Goal: Information Seeking & Learning: Learn about a topic

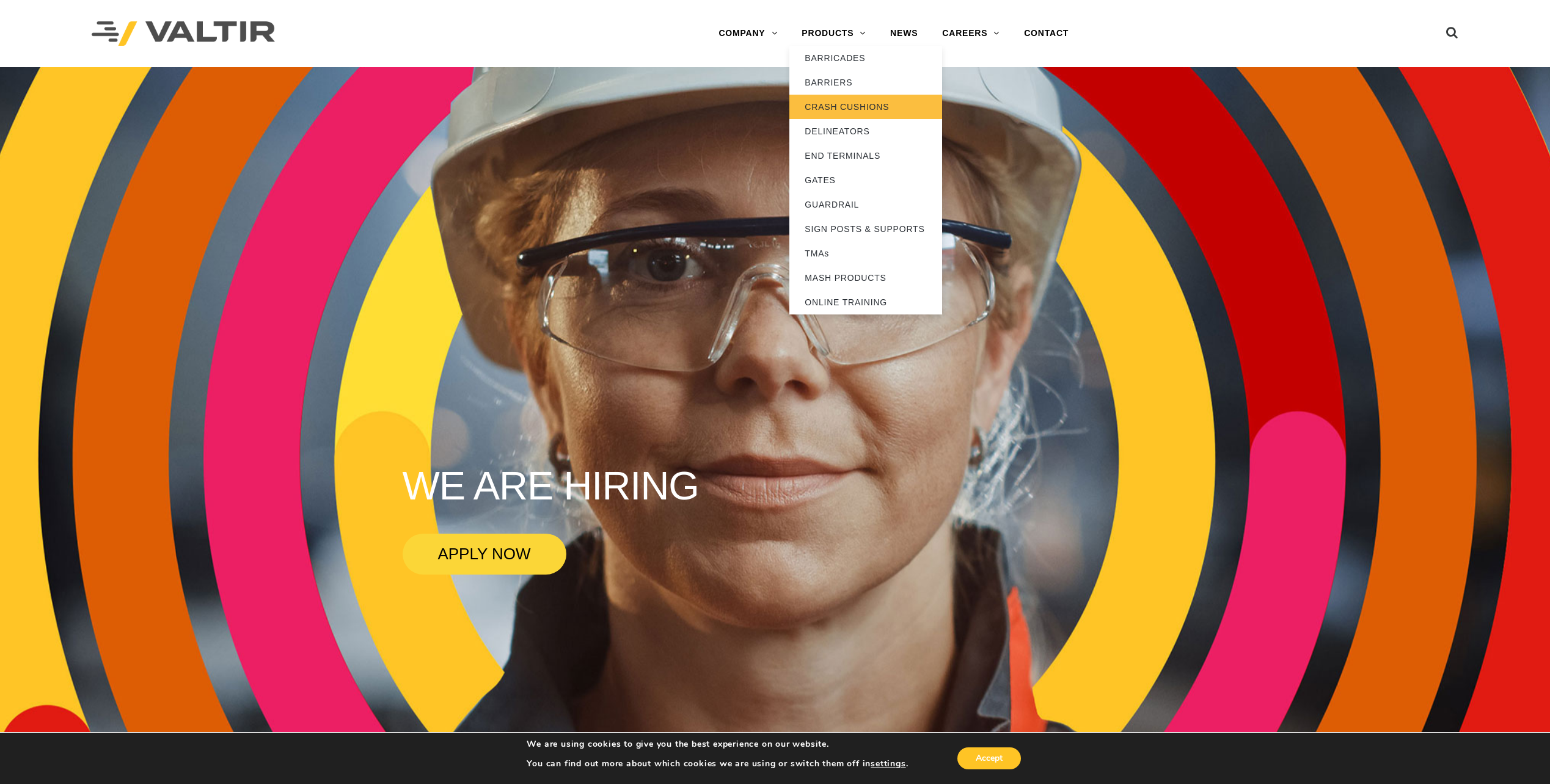
click at [860, 104] on link "CRASH CUSHIONS" at bounding box center [866, 107] width 153 height 25
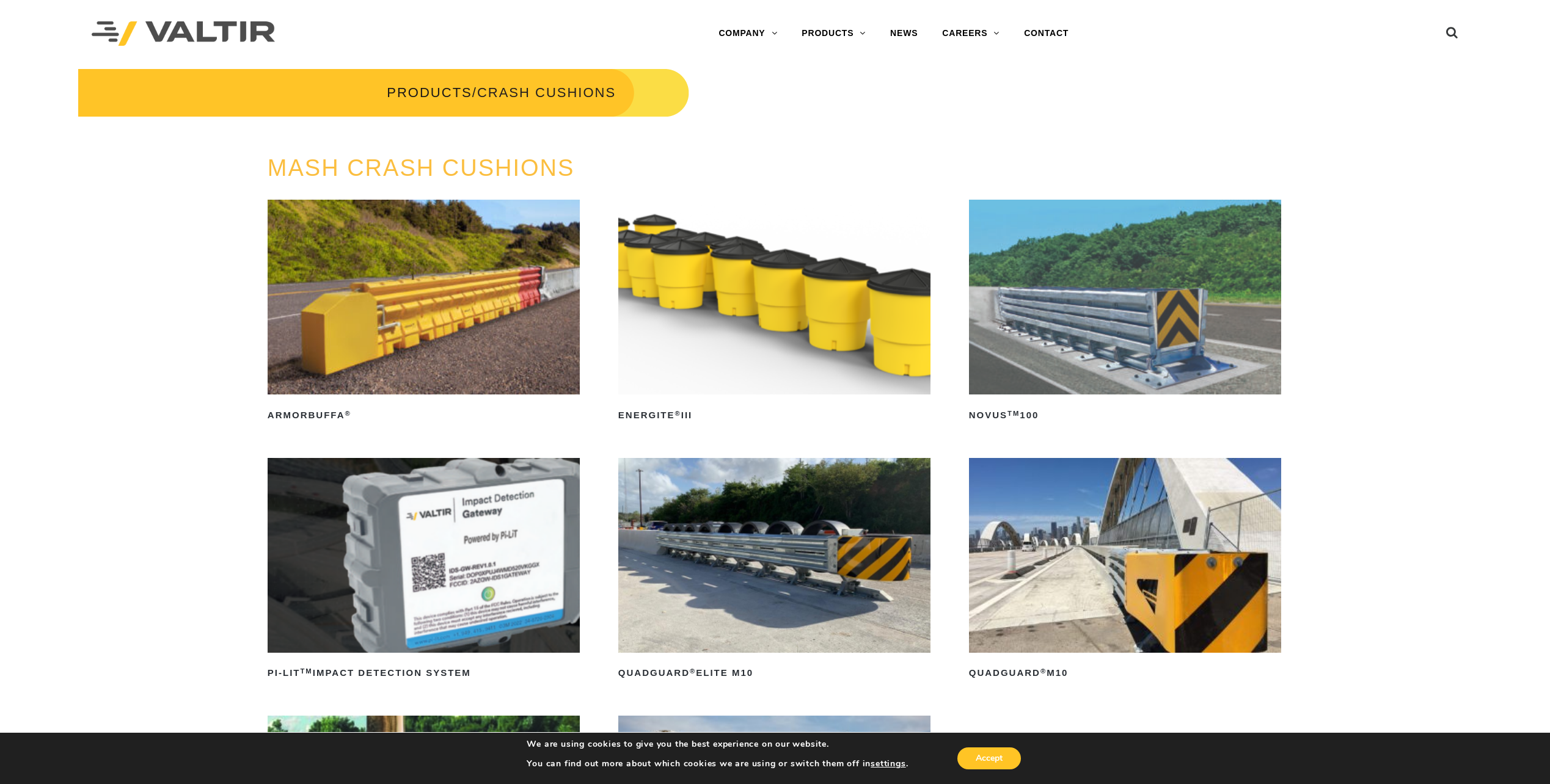
click at [504, 169] on link "MASH CRASH CUSHIONS" at bounding box center [421, 168] width 307 height 26
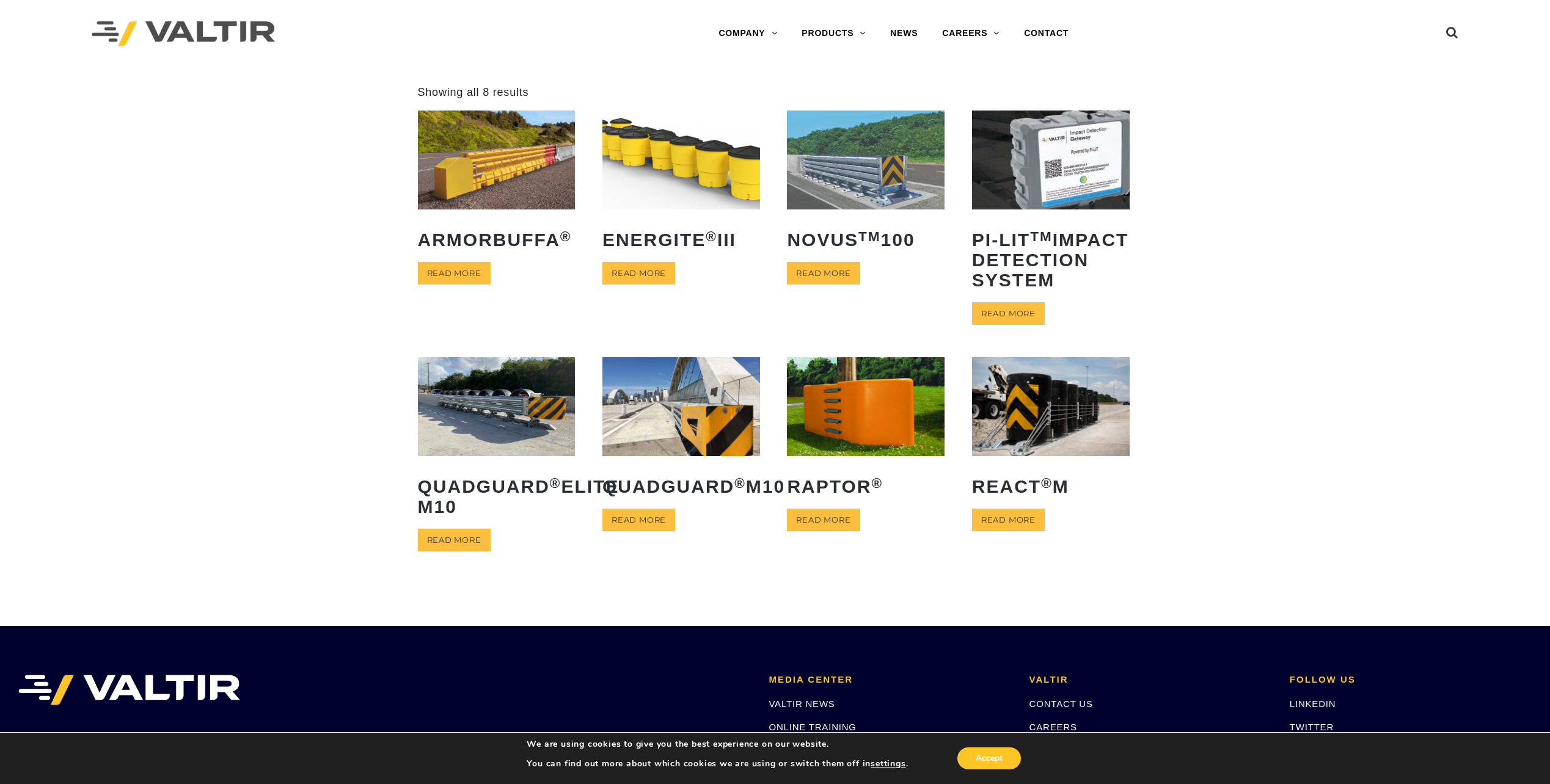
click at [721, 480] on link "QuadGuard ® M10" at bounding box center [681, 431] width 158 height 148
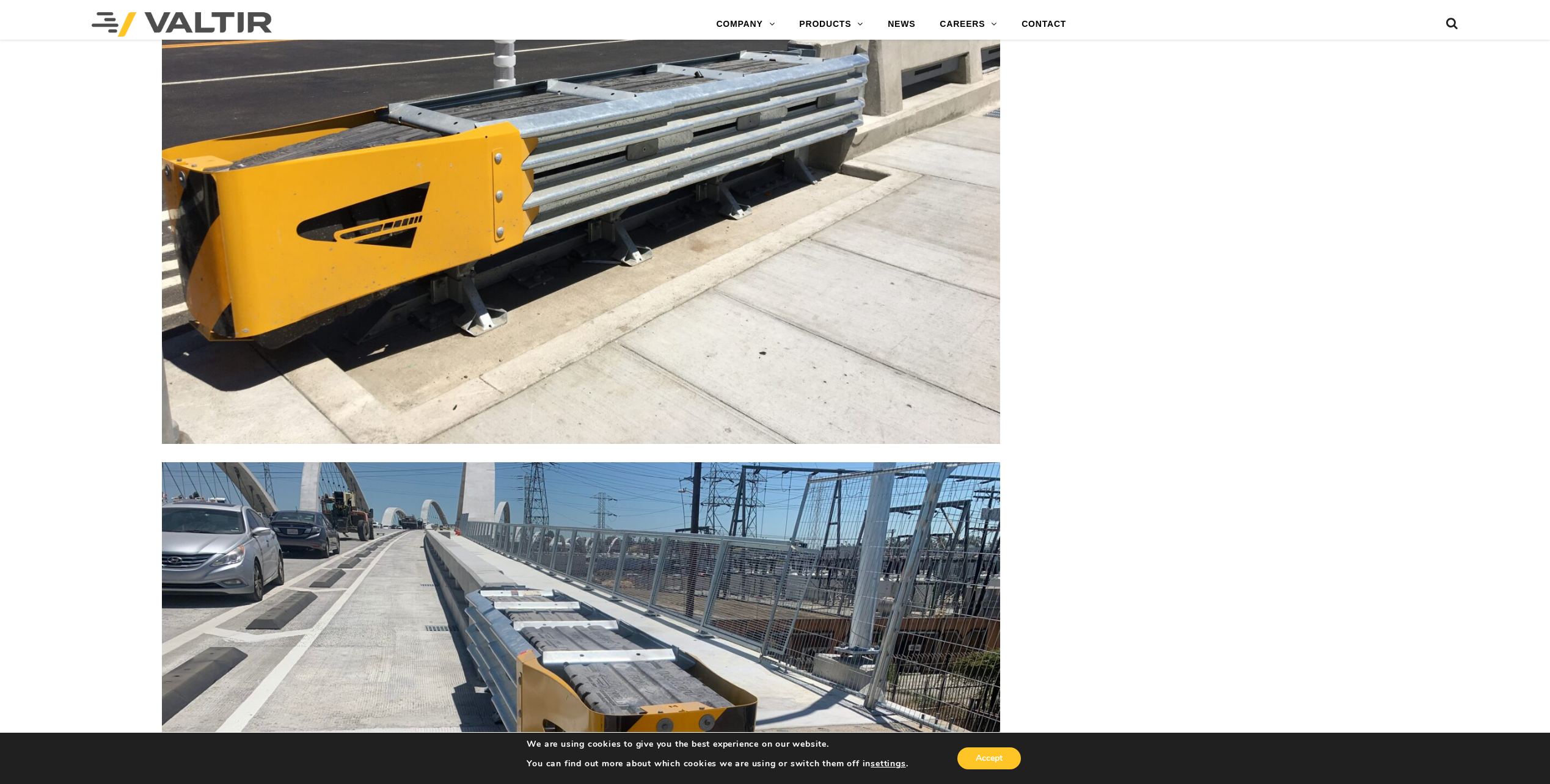
scroll to position [3176, 0]
